Goal: Book appointment/travel/reservation

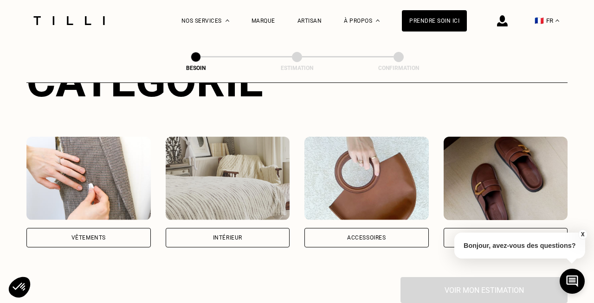
scroll to position [136, 0]
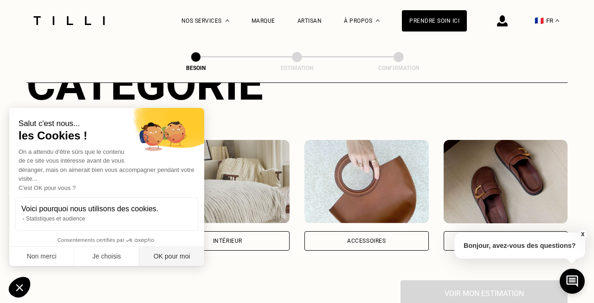
click at [166, 254] on button "OK pour moi" at bounding box center [171, 256] width 65 height 19
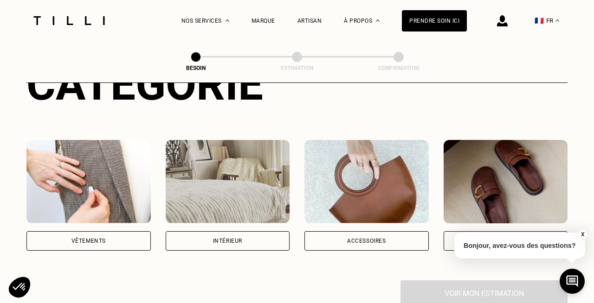
click at [244, 168] on img at bounding box center [228, 182] width 124 height 84
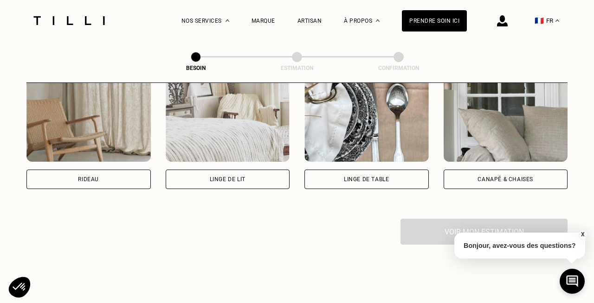
scroll to position [455, 0]
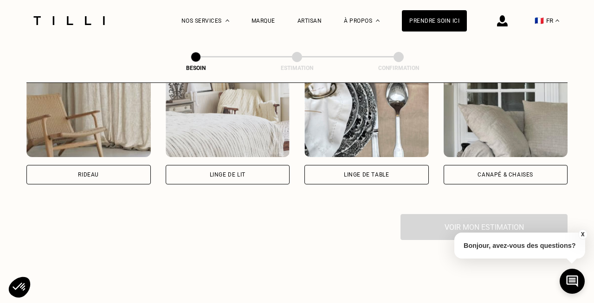
click at [99, 148] on div "Rideau" at bounding box center [88, 129] width 124 height 111
select select "FR"
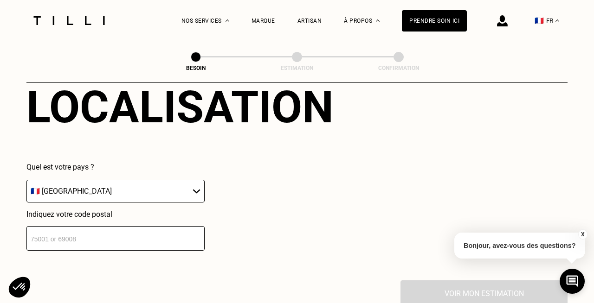
scroll to position [642, 0]
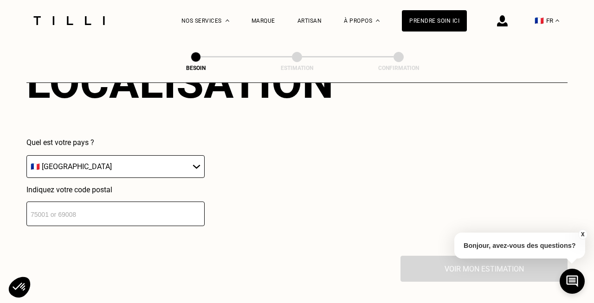
click at [148, 202] on input "number" at bounding box center [115, 214] width 178 height 25
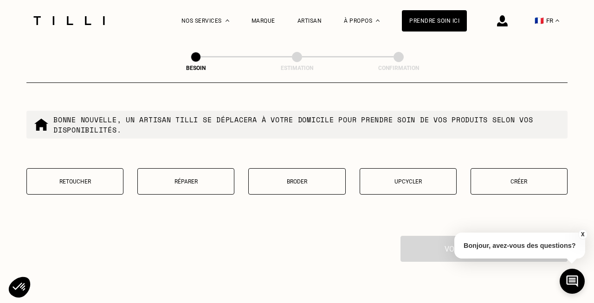
scroll to position [900, 0]
type input "69100"
click at [528, 178] on p "Créer" at bounding box center [519, 181] width 87 height 6
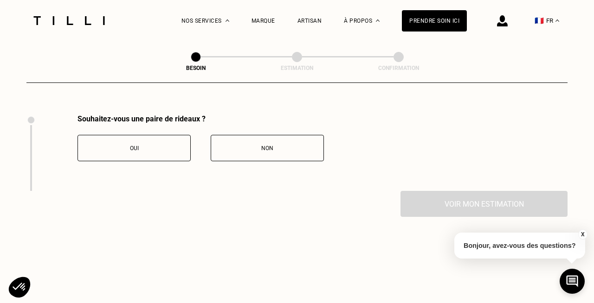
scroll to position [1021, 0]
click at [179, 145] on div "Oui" at bounding box center [134, 148] width 103 height 6
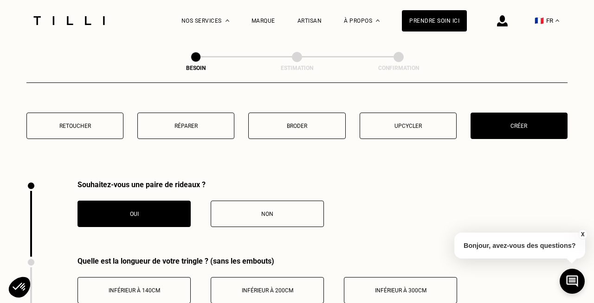
scroll to position [941, 0]
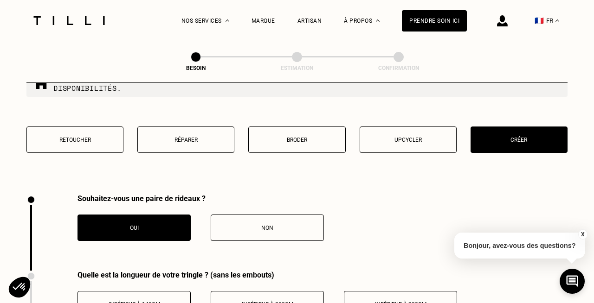
click at [106, 137] on p "Retoucher" at bounding box center [75, 140] width 87 height 6
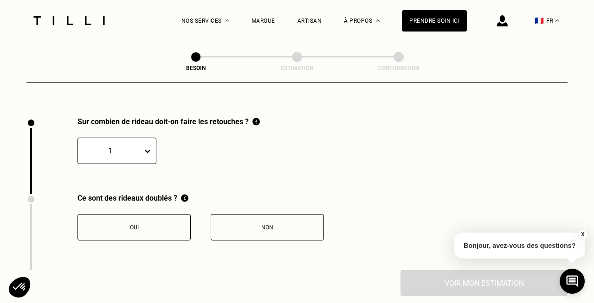
scroll to position [1021, 0]
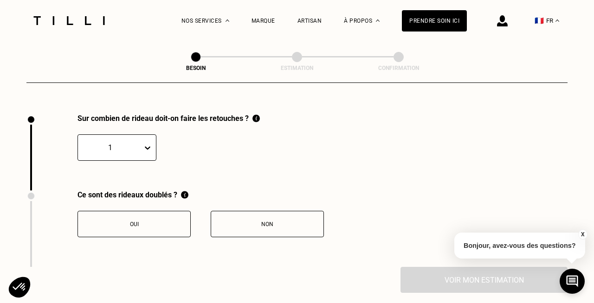
click at [139, 141] on div "1" at bounding box center [110, 148] width 64 height 14
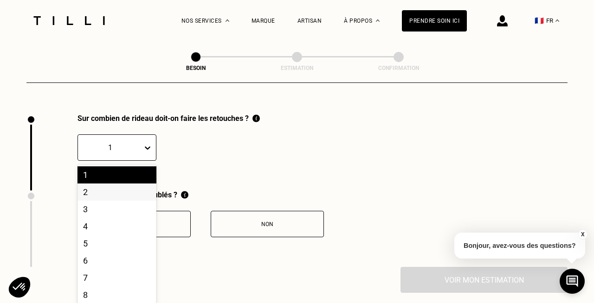
click at [126, 184] on div "2" at bounding box center [116, 192] width 79 height 17
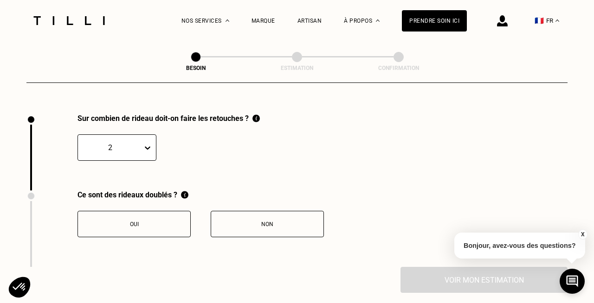
click at [243, 211] on button "Non" at bounding box center [267, 224] width 113 height 26
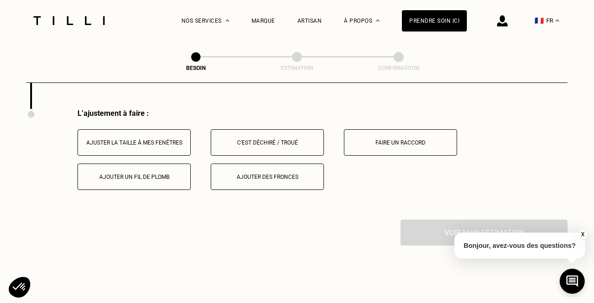
scroll to position [1185, 0]
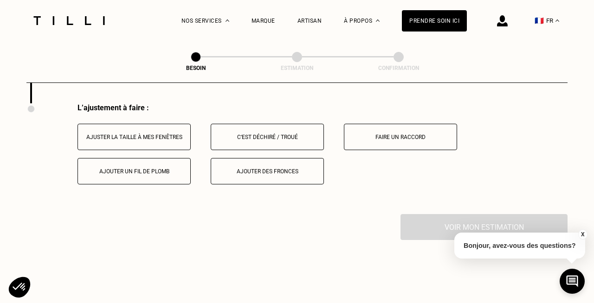
click at [169, 134] on div "Ajuster la taille à mes fenêtres" at bounding box center [134, 137] width 103 height 6
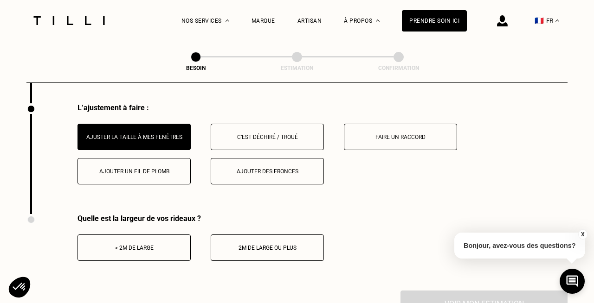
click at [154, 245] on div "< 2m de large" at bounding box center [134, 248] width 103 height 6
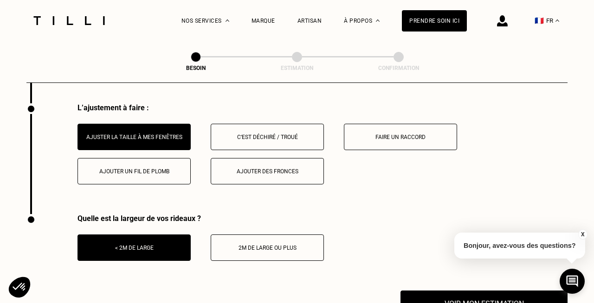
click at [264, 245] on div "2m de large ou plus" at bounding box center [267, 248] width 103 height 6
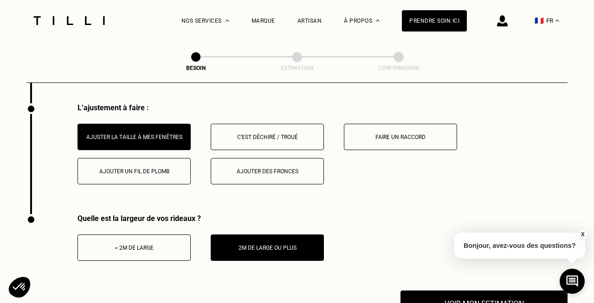
scroll to position [1270, 0]
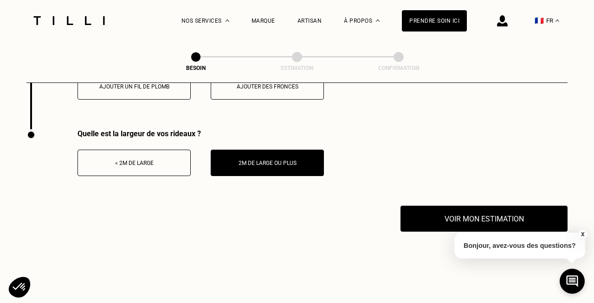
click at [445, 189] on div "Quelle est la largeur de vos rideaux ? < 2m de large 2m de large ou plus" at bounding box center [296, 167] width 541 height 77
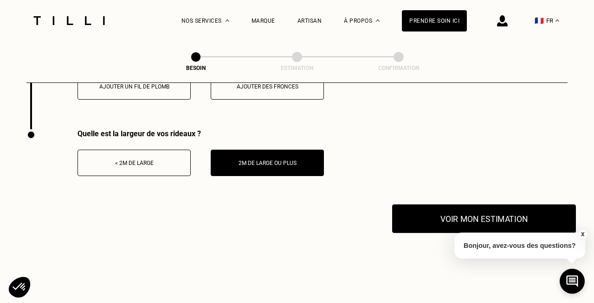
click at [446, 205] on button "Voir mon estimation" at bounding box center [484, 219] width 184 height 29
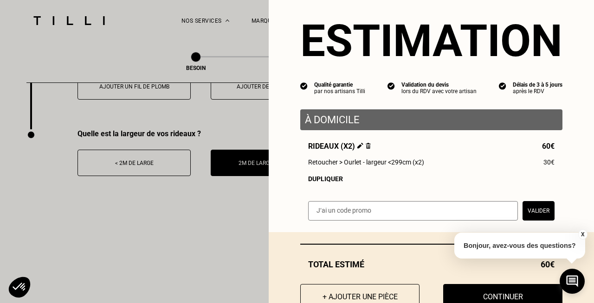
scroll to position [15, 0]
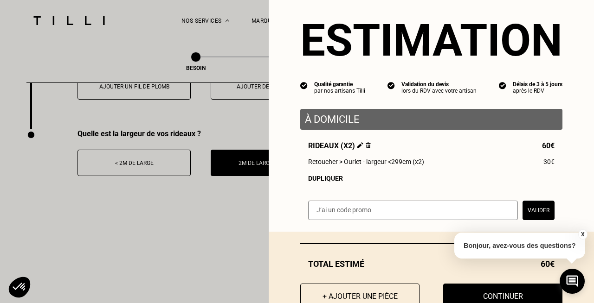
click at [582, 234] on button "X" at bounding box center [582, 235] width 9 height 10
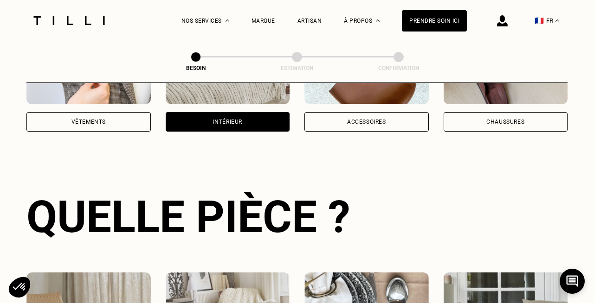
scroll to position [47, 0]
